Goal: Navigation & Orientation: Find specific page/section

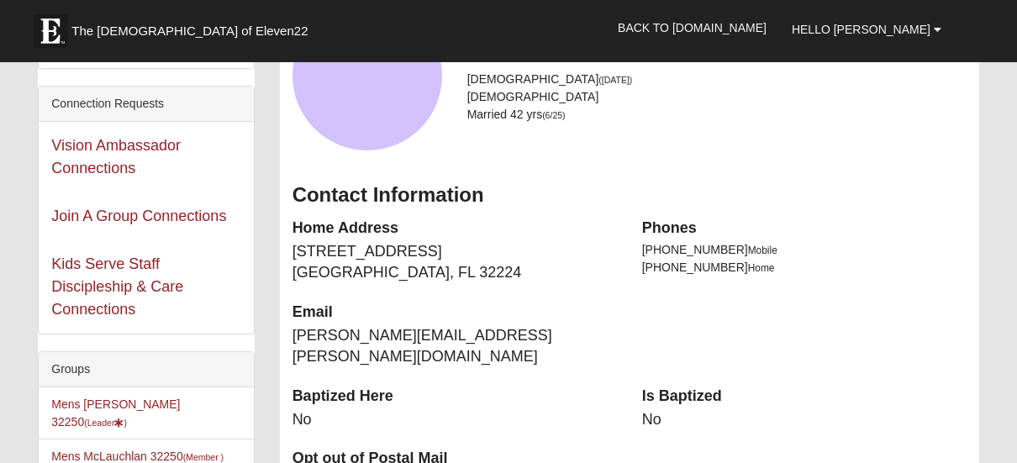
scroll to position [168, 0]
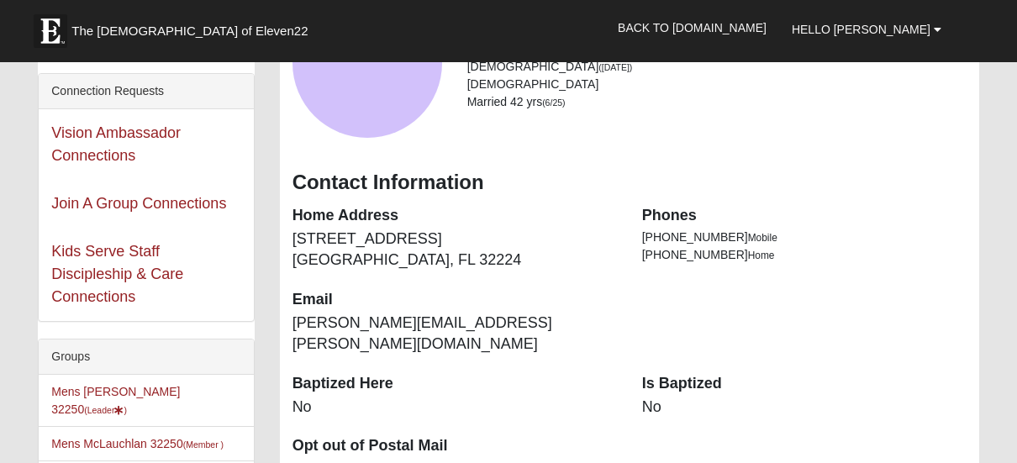
click at [134, 141] on div "Vision Ambassador Connections" at bounding box center [146, 144] width 214 height 71
click at [94, 141] on div "Vision Ambassador Connections" at bounding box center [146, 144] width 214 height 71
click at [108, 150] on link "Vision Ambassador Connections" at bounding box center [115, 143] width 129 height 39
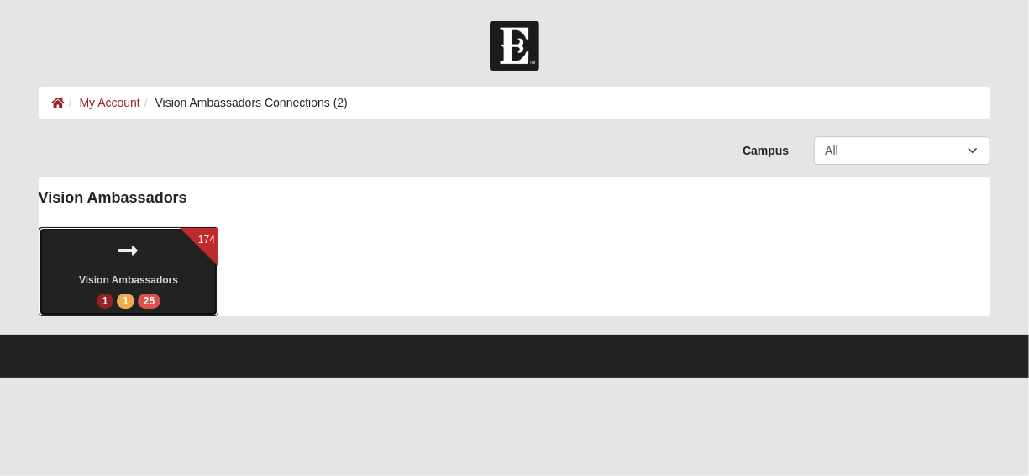
click at [138, 254] on icon at bounding box center [128, 251] width 19 height 22
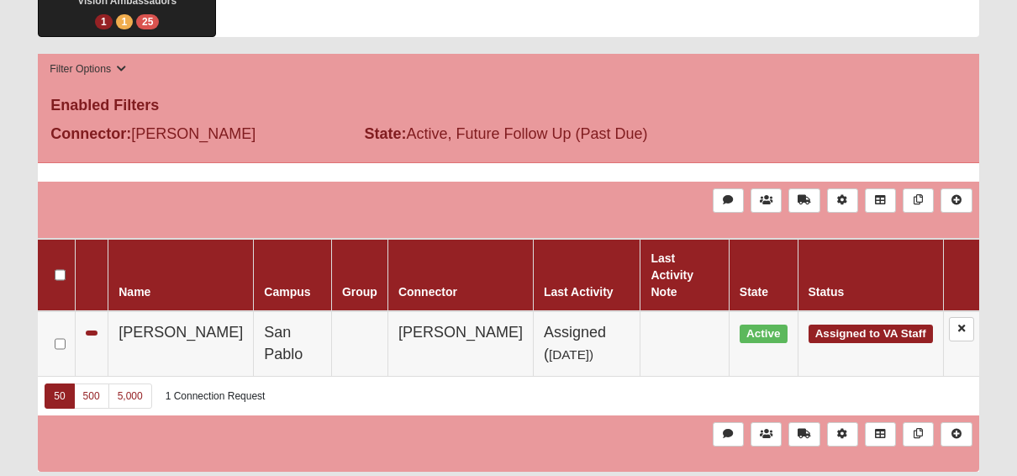
scroll to position [316, 0]
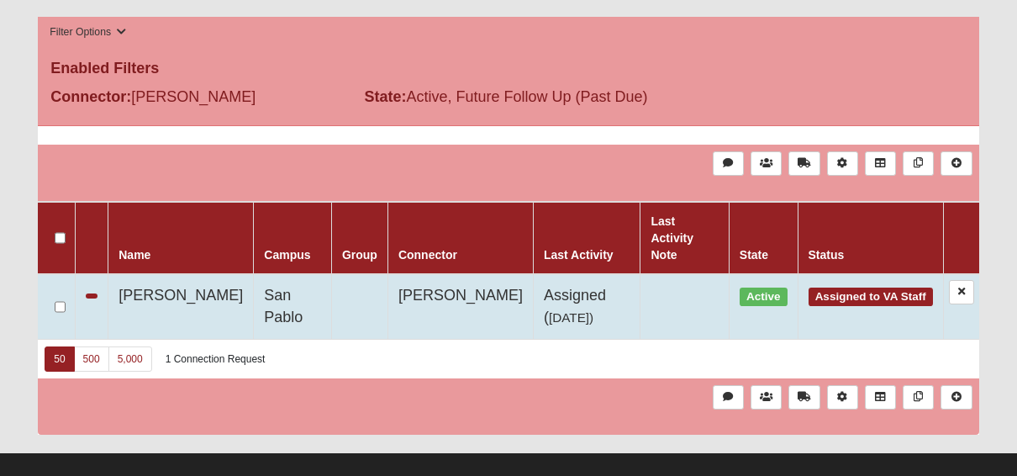
click at [884, 287] on span "Assigned to VA Staff" at bounding box center [870, 296] width 124 height 18
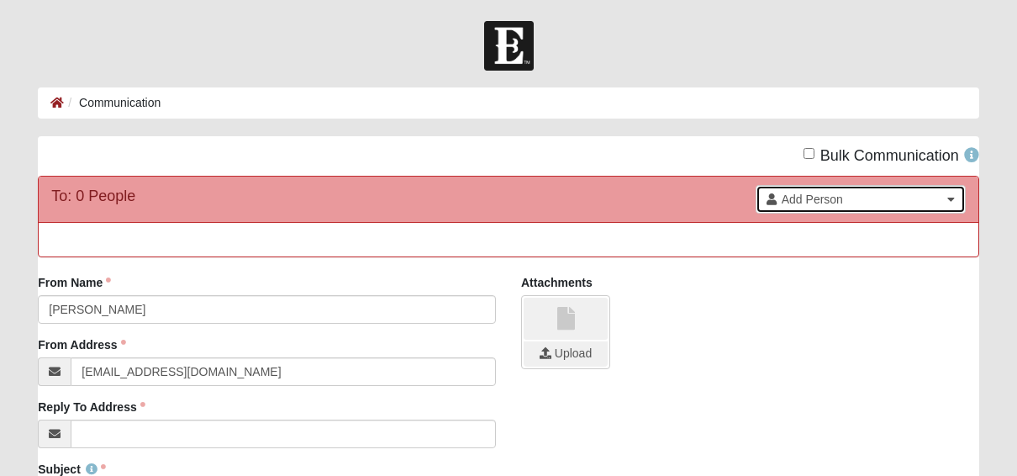
click at [952, 197] on b at bounding box center [951, 199] width 8 height 12
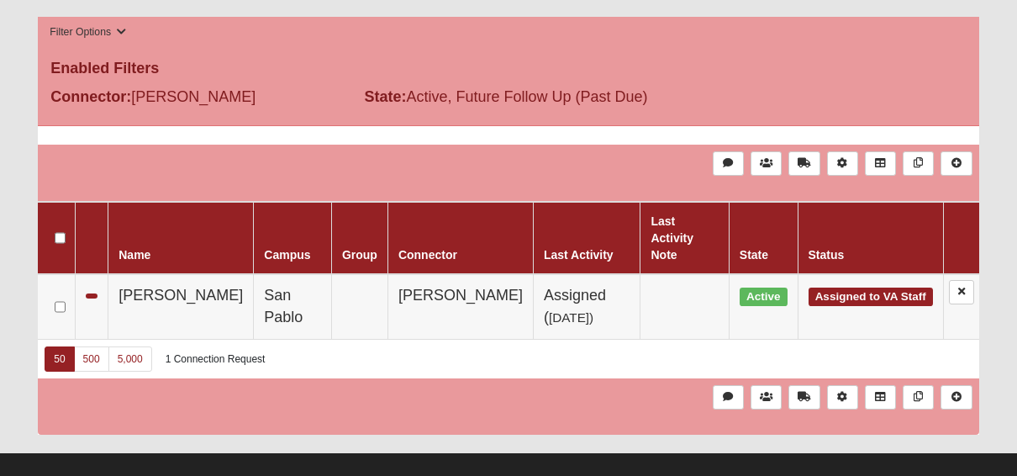
scroll to position [316, 0]
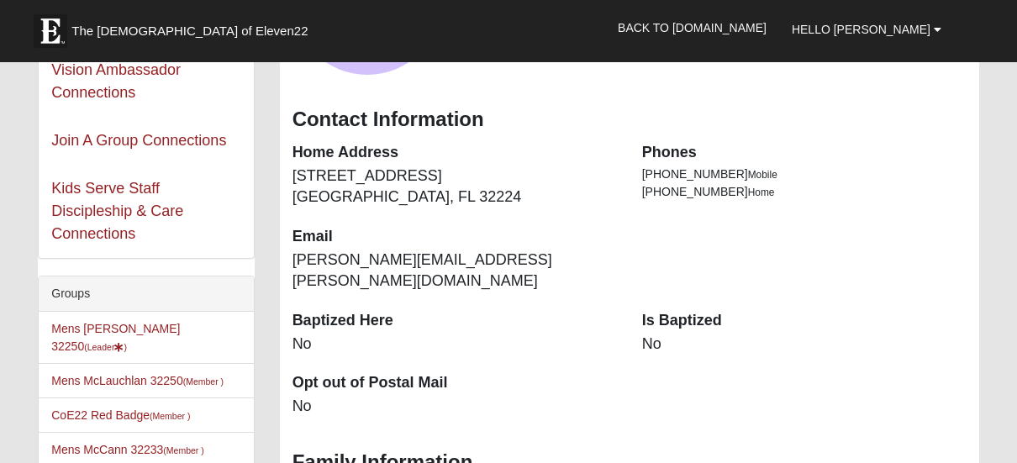
scroll to position [336, 0]
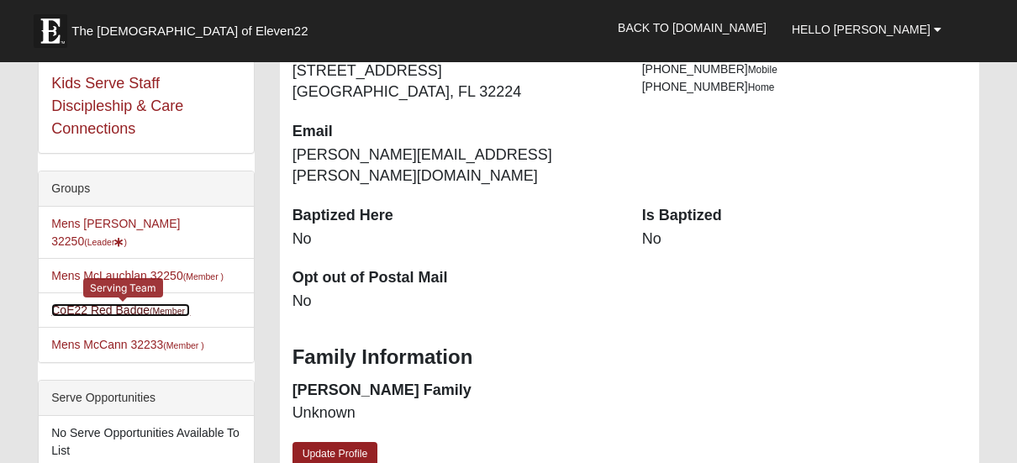
click at [139, 303] on link "CoE22 Red Badge (Member )" at bounding box center [120, 309] width 139 height 13
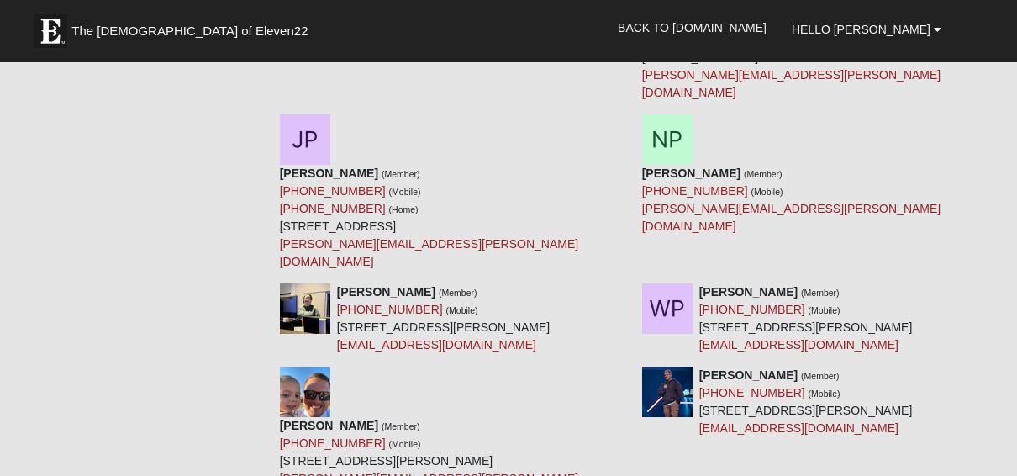
scroll to position [30249, 0]
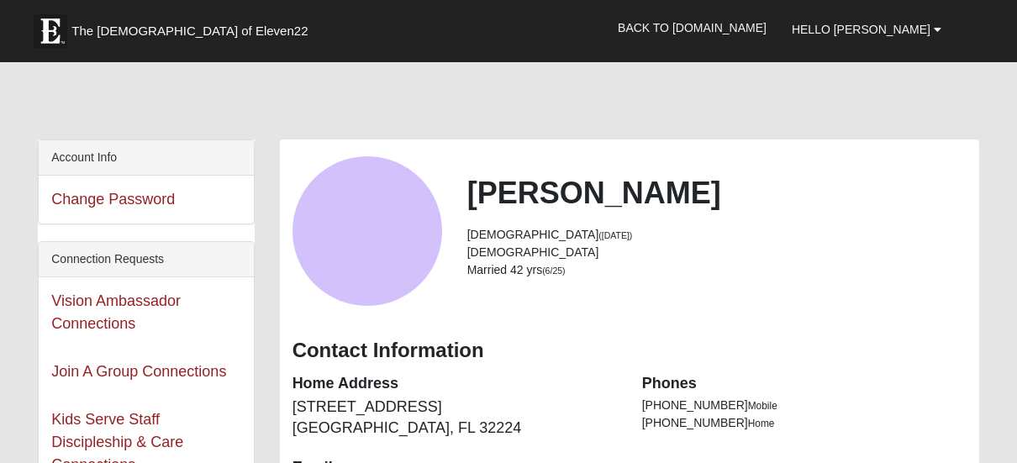
scroll to position [336, 0]
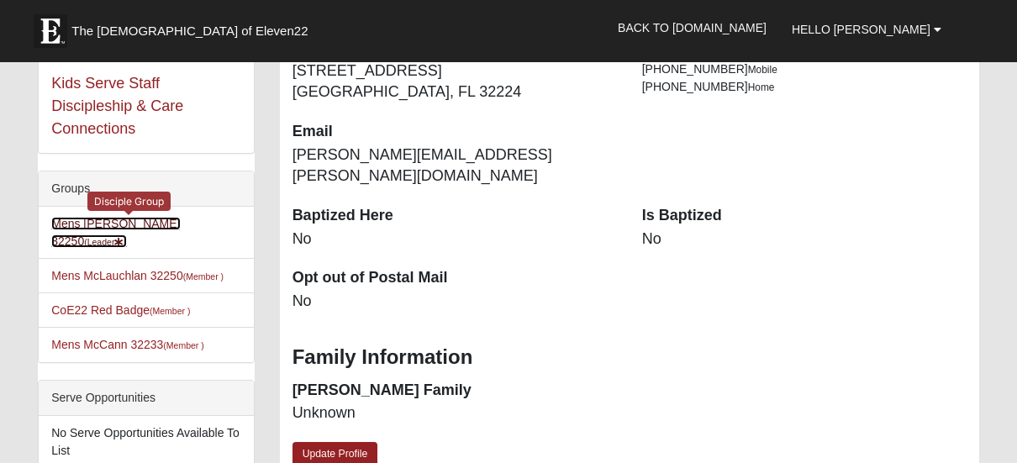
click at [148, 218] on link "Mens Larson 32250 (Leader )" at bounding box center [115, 232] width 129 height 31
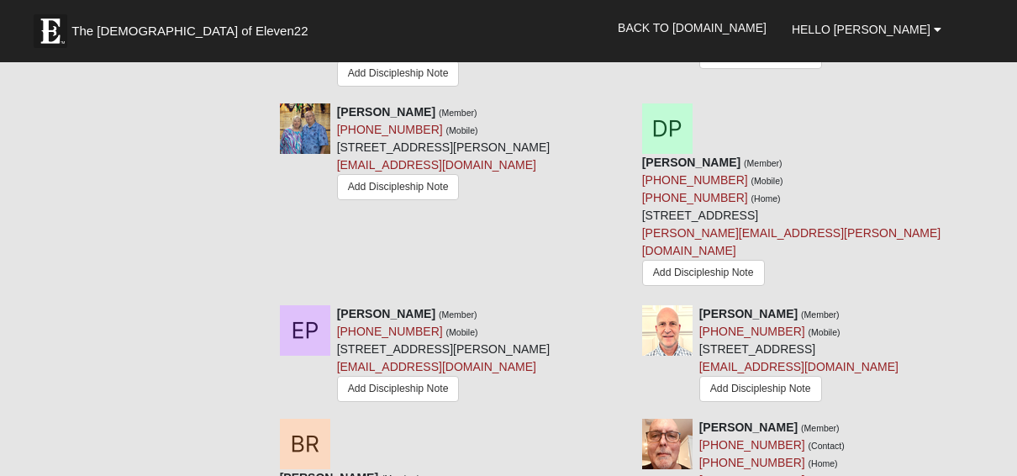
scroll to position [2185, 0]
